Goal: Ask a question

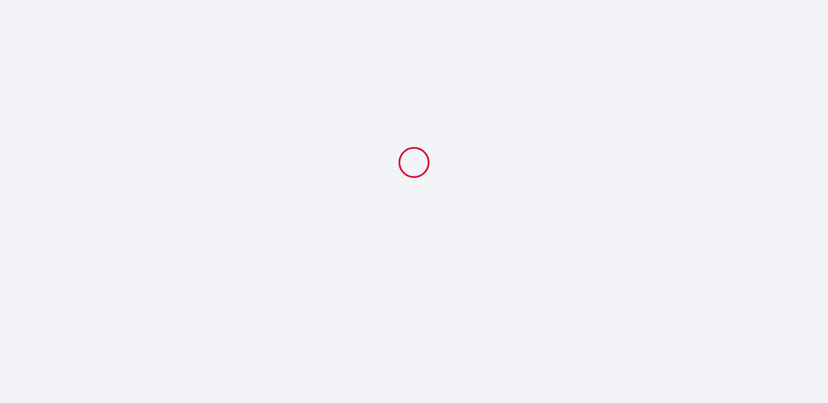
select select
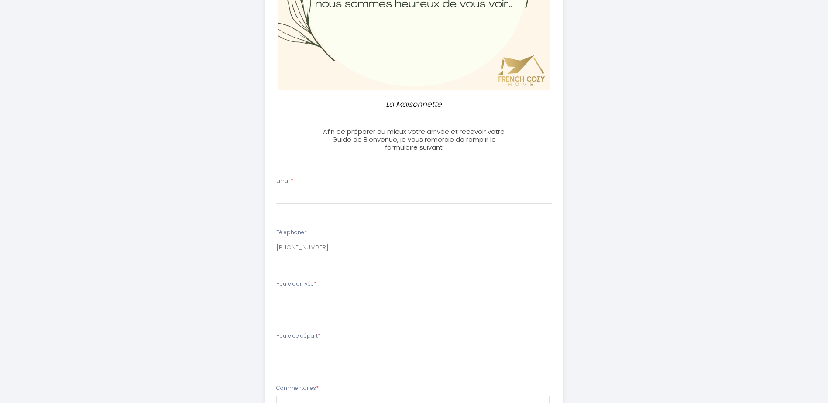
scroll to position [175, 0]
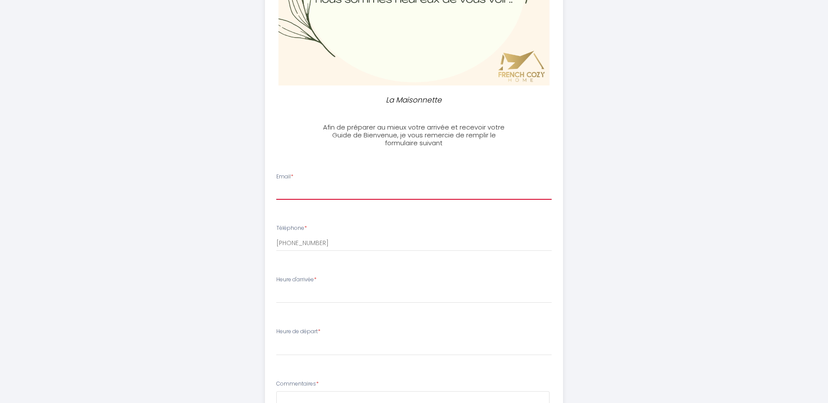
click at [333, 193] on input "Email *" at bounding box center [413, 192] width 275 height 16
type input "[EMAIL_ADDRESS][DOMAIN_NAME]"
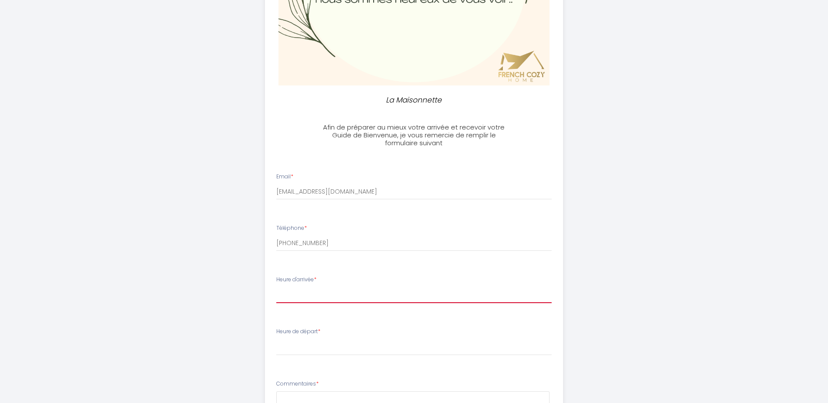
click at [327, 289] on select "16:00 16:30 17:00 17:30 18:00 18:30 19:00 19:30 20:00 20:30 21:00 21:30 22:00 2…" at bounding box center [413, 295] width 275 height 17
select select "16:00"
click at [276, 287] on select "16:00 16:30 17:00 17:30 18:00 18:30 19:00 19:30 20:00 20:30 21:00 21:30 22:00 2…" at bounding box center [413, 295] width 275 height 17
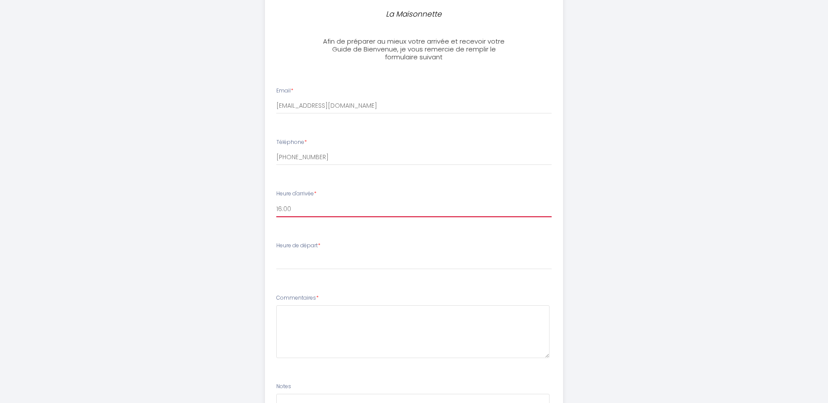
scroll to position [262, 0]
click at [301, 257] on select "00:00 00:30 01:00 01:30 02:00 02:30 03:00 03:30 04:00 04:30 05:00 05:30 06:00 0…" at bounding box center [413, 260] width 275 height 17
select select "10:00"
click at [276, 252] on select "00:00 00:30 01:00 01:30 02:00 02:30 03:00 03:30 04:00 04:30 05:00 05:30 06:00 0…" at bounding box center [413, 260] width 275 height 17
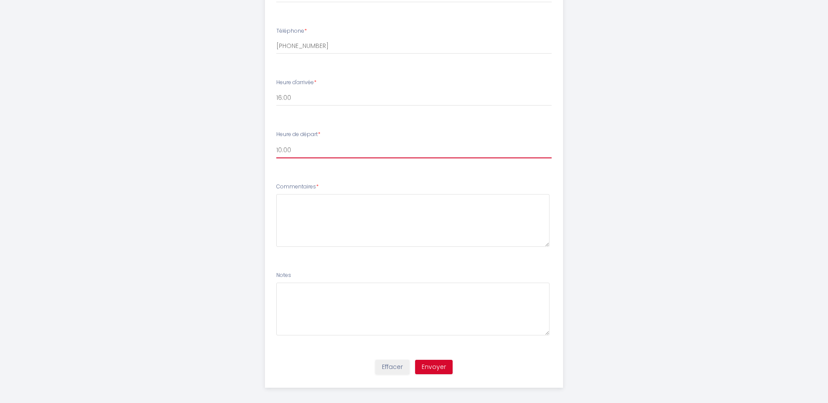
scroll to position [378, 0]
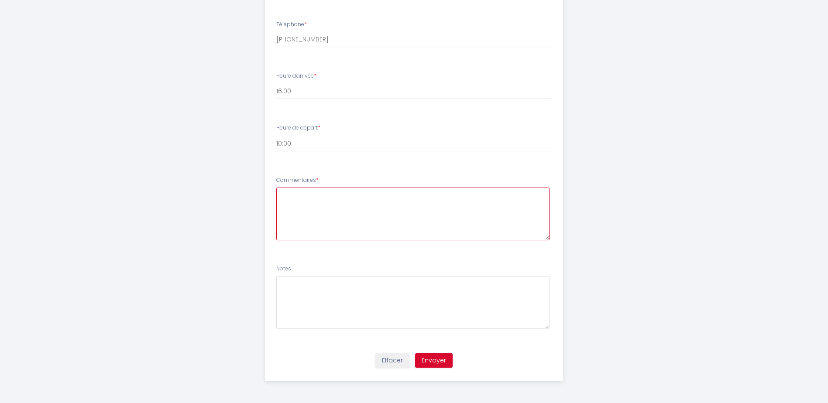
click at [298, 200] on textarea at bounding box center [412, 214] width 273 height 53
drag, startPoint x: 358, startPoint y: 216, endPoint x: 281, endPoint y: 215, distance: 77.3
click at [281, 215] on textarea "Bon jour! Could you tell us how l" at bounding box center [412, 214] width 273 height 53
click at [289, 206] on textarea "Bon jour! Could you tell us how l" at bounding box center [412, 214] width 273 height 53
paste textarea "How long is the RER train journey to [GEOGRAPHIC_DATA]?"
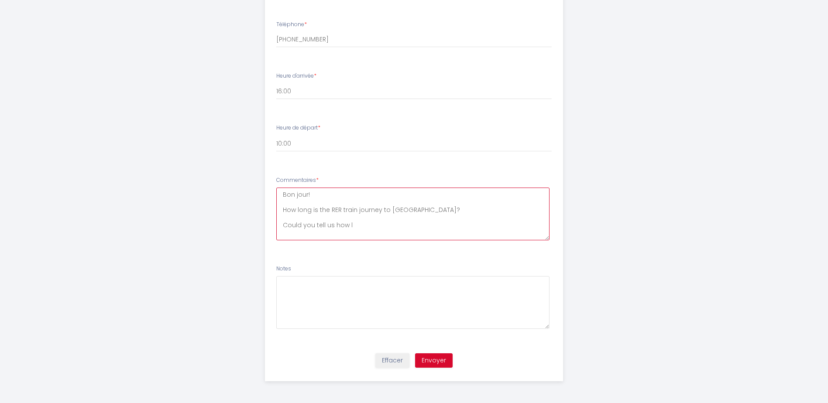
drag, startPoint x: 352, startPoint y: 227, endPoint x: 290, endPoint y: 220, distance: 62.4
click at [290, 220] on textarea "Bon jour! How long is the RER train journey to [GEOGRAPHIC_DATA]? Could you tel…" at bounding box center [412, 214] width 273 height 53
paste textarea "Combien de temps dure le trajet en RER jusqu'au centre-ville de [GEOGRAPHIC_DAT…"
click at [298, 232] on textarea "Bon jour! How long is the RER train journey to [GEOGRAPHIC_DATA]? Combien de te…" at bounding box center [412, 214] width 273 height 53
type textarea "Bon jour! How long is the RER train journey to [GEOGRAPHIC_DATA]? Combien de te…"
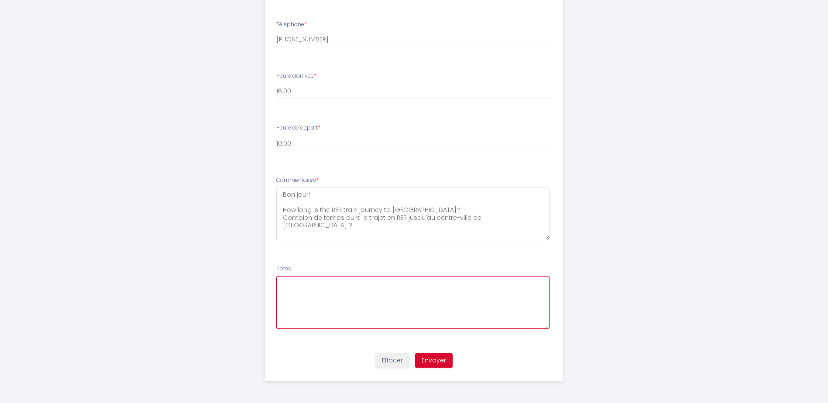
click at [289, 287] on textarea at bounding box center [412, 302] width 273 height 53
click at [430, 357] on button "Envoyer" at bounding box center [434, 361] width 38 height 15
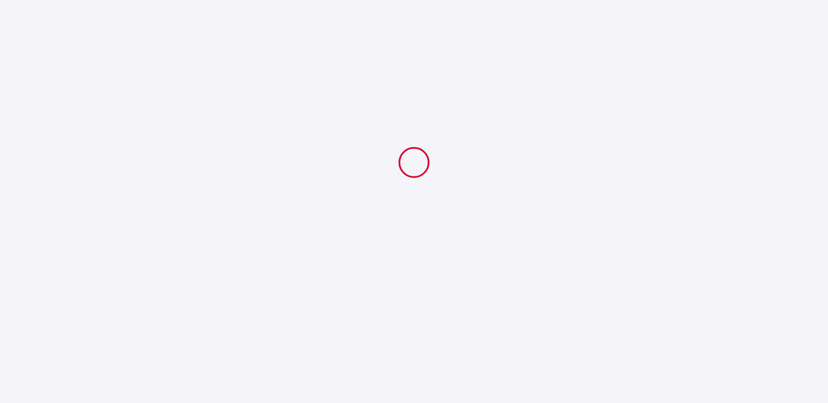
scroll to position [0, 0]
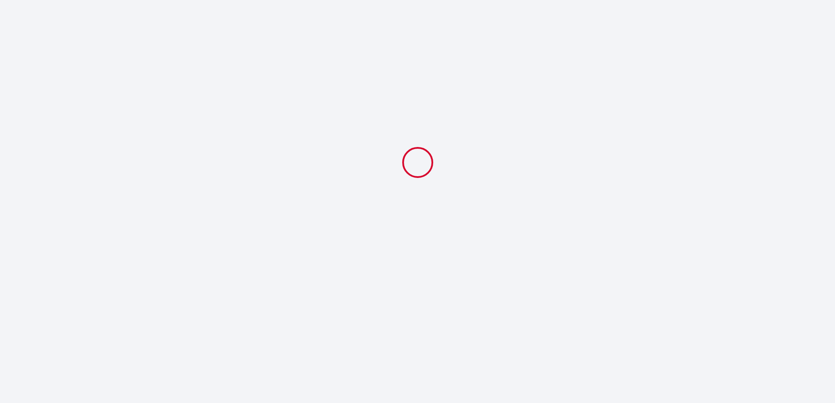
select select "10:00"
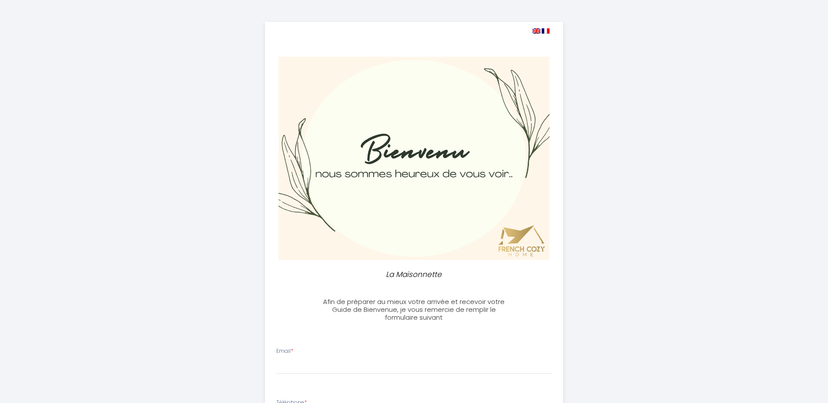
select select
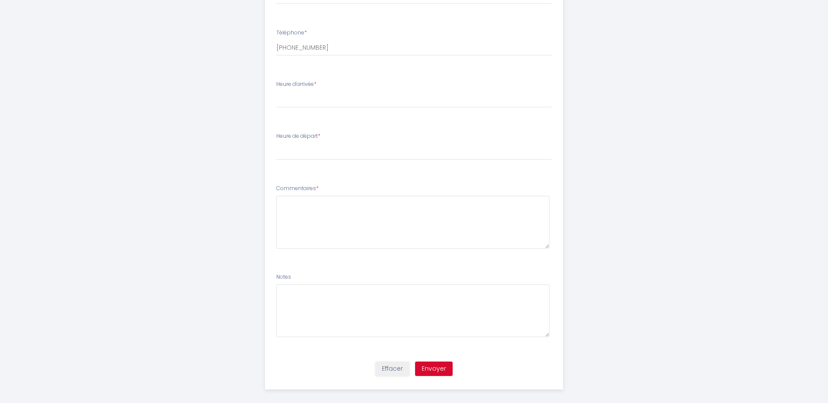
scroll to position [378, 0]
